Goal: Information Seeking & Learning: Learn about a topic

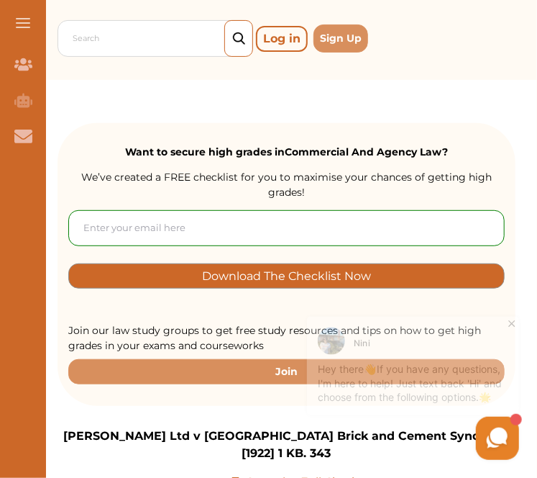
click at [510, 313] on icon at bounding box center [511, 317] width 14 height 14
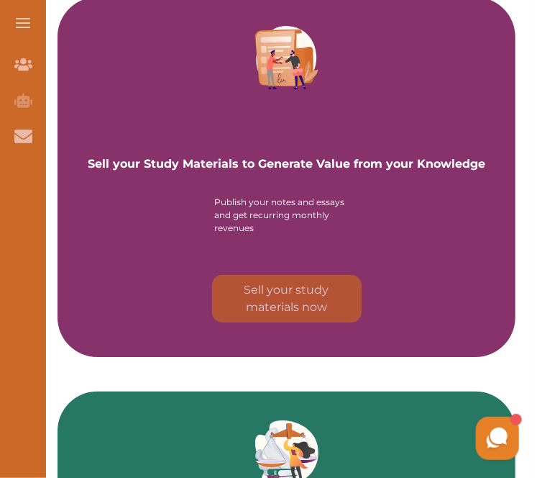
scroll to position [1502, 0]
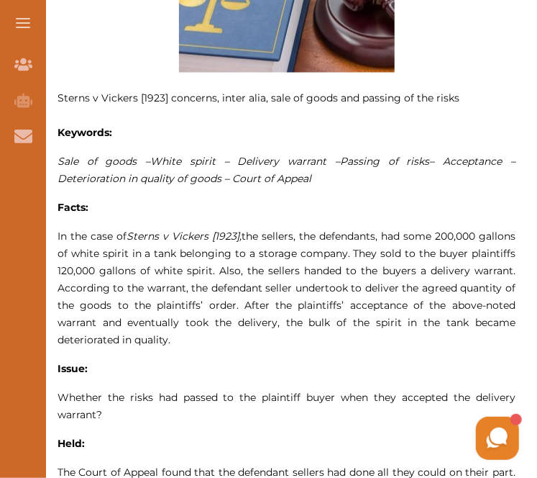
scroll to position [742, 0]
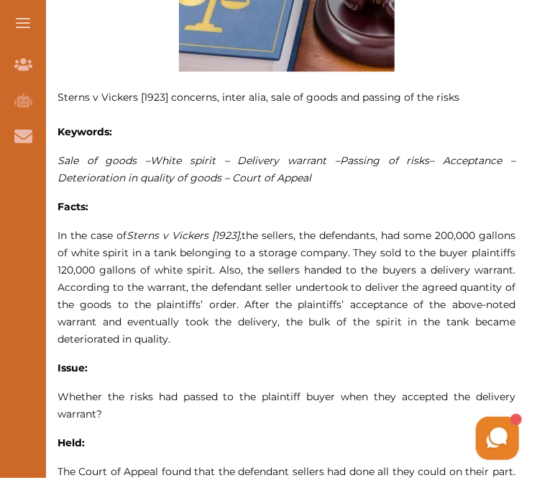
drag, startPoint x: 58, startPoint y: 230, endPoint x: 183, endPoint y: 329, distance: 159.8
click at [183, 329] on p "In the case of [PERSON_NAME] v [PERSON_NAME] [1923] , the sellers, the defendan…" at bounding box center [287, 287] width 458 height 121
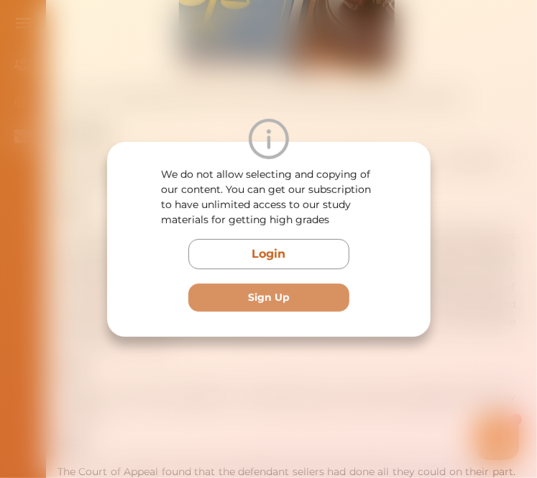
click at [286, 350] on div "We do not allow selecting and copying of our content. You can get our subscript…" at bounding box center [268, 239] width 537 height 478
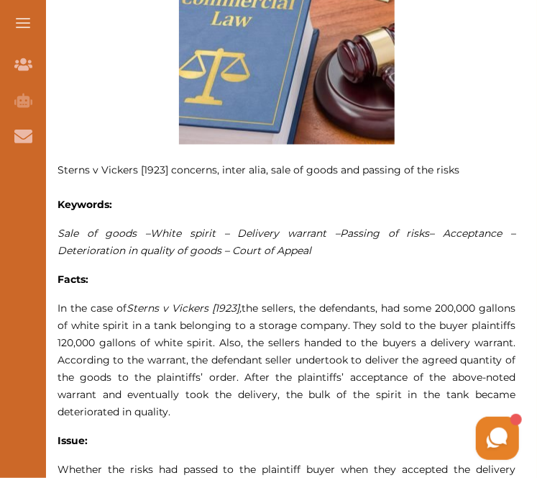
scroll to position [578, 0]
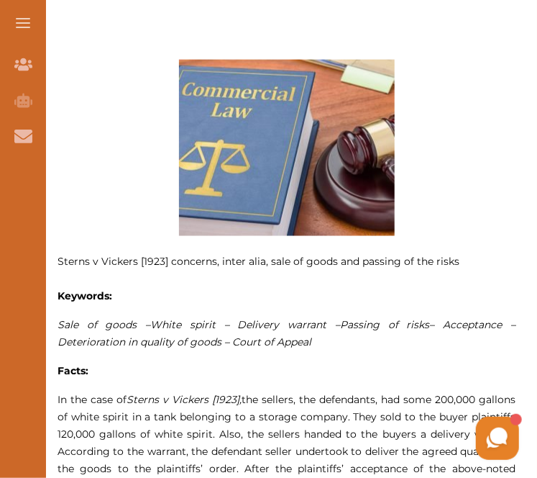
click at [491, 134] on p at bounding box center [287, 148] width 458 height 176
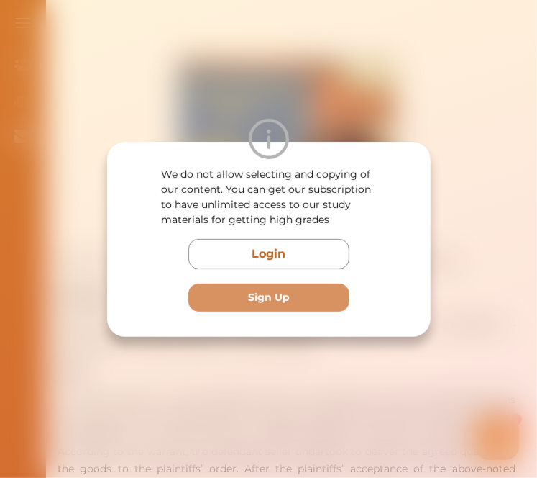
click at [348, 112] on div "We do not allow selecting and copying of our content. You can get our subscript…" at bounding box center [268, 239] width 537 height 478
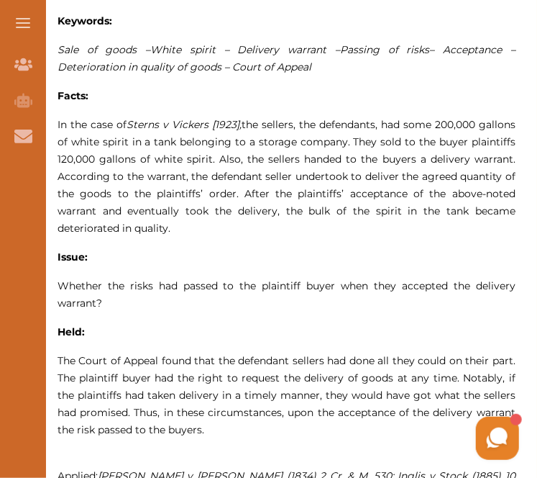
scroll to position [853, 0]
